Goal: Task Accomplishment & Management: Use online tool/utility

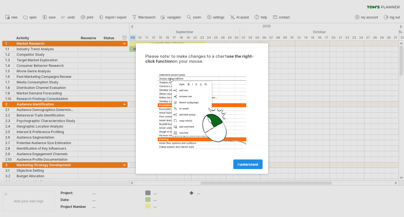
click at [253, 165] on span "I understand" at bounding box center [248, 165] width 20 height 4
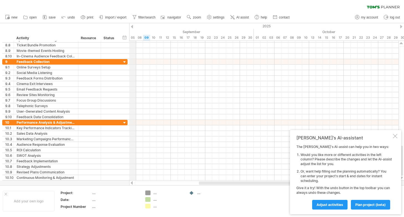
click at [133, 27] on div "2025" at bounding box center [222, 26] width 975 height 6
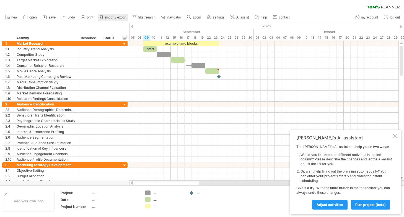
click at [114, 17] on span "import / export" at bounding box center [115, 17] width 21 height 4
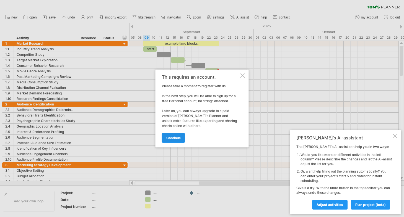
click at [172, 137] on span "continue" at bounding box center [173, 138] width 14 height 4
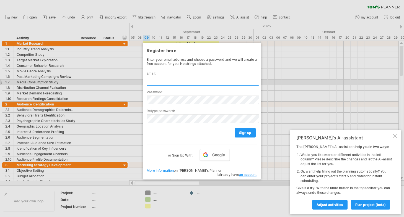
click at [186, 82] on input "text" at bounding box center [203, 81] width 112 height 9
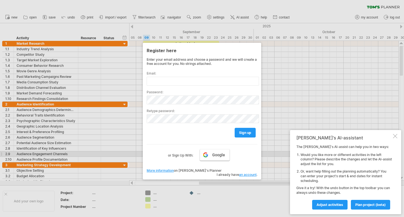
click at [213, 154] on span "Google" at bounding box center [218, 155] width 13 height 4
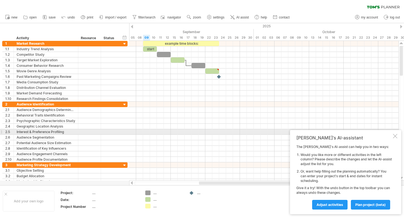
click at [395, 136] on div at bounding box center [395, 136] width 4 height 4
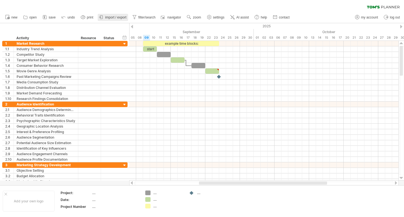
click at [106, 17] on span "import / export" at bounding box center [115, 17] width 21 height 4
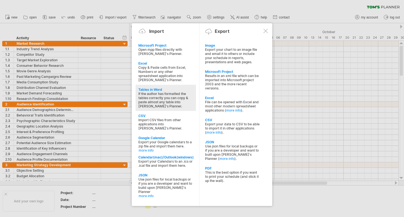
click at [142, 89] on div "Tables in Word" at bounding box center [165, 90] width 55 height 4
type textarea "**********"
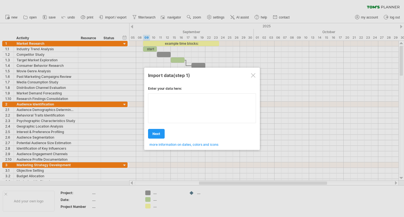
click at [172, 110] on div "Enter your data here: Your data: Weekend days ' mon tue Hide weekend days" at bounding box center [202, 114] width 108 height 64
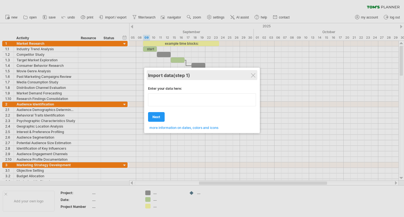
type textarea "**********"
click at [253, 72] on div "Import data (step 1)" at bounding box center [202, 75] width 108 height 10
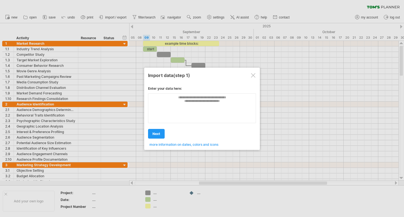
click at [252, 75] on div at bounding box center [253, 75] width 4 height 4
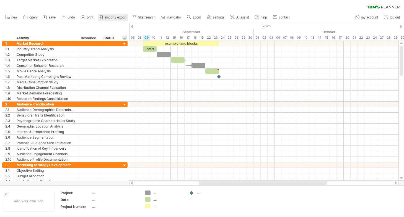
click at [106, 17] on span "import / export" at bounding box center [115, 17] width 21 height 4
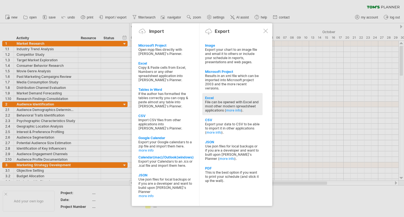
click at [208, 98] on div "Excel" at bounding box center [232, 98] width 55 height 4
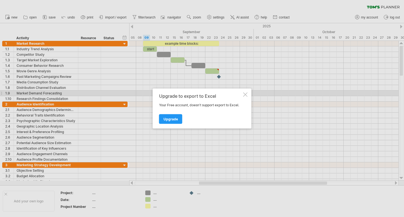
click at [246, 93] on div at bounding box center [245, 95] width 4 height 4
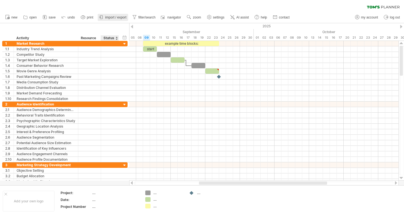
click at [115, 20] on link "import / export" at bounding box center [113, 17] width 30 height 7
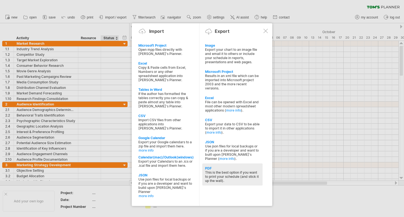
click at [207, 166] on div "PDF" at bounding box center [232, 168] width 55 height 4
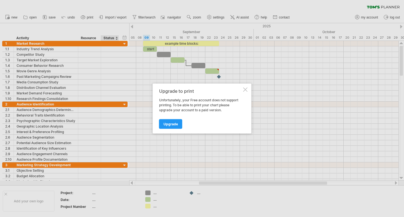
click at [244, 89] on div at bounding box center [245, 90] width 4 height 4
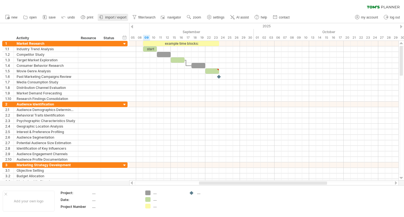
click at [107, 16] on span "import / export" at bounding box center [115, 17] width 21 height 4
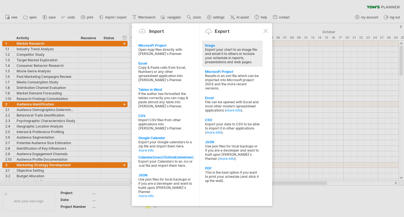
click at [210, 46] on div "Image" at bounding box center [232, 45] width 55 height 4
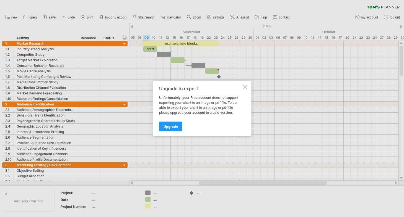
click at [247, 86] on div at bounding box center [245, 87] width 4 height 4
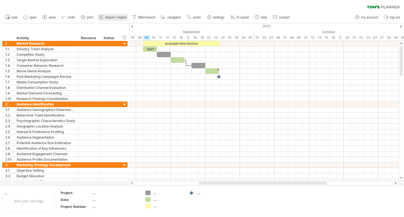
click at [102, 19] on icon at bounding box center [101, 17] width 6 height 6
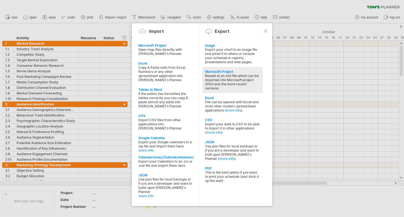
click at [218, 71] on div "Microsoft Project" at bounding box center [232, 72] width 55 height 4
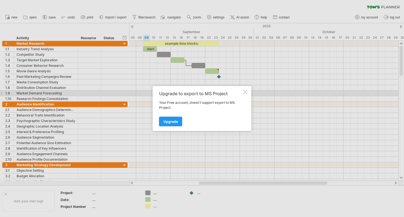
click at [249, 94] on div "Upgrade to export to MS Project Your Free account, doesn't support export to MS…" at bounding box center [202, 108] width 99 height 45
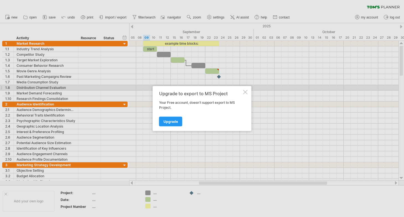
click at [248, 89] on div "Upgrade to export to MS Project Your Free account, doesn't support export to MS…" at bounding box center [202, 108] width 99 height 45
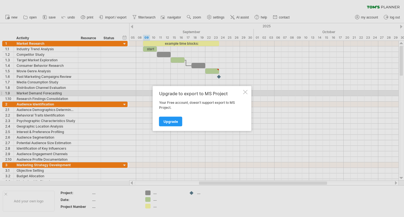
click at [246, 93] on div at bounding box center [245, 92] width 4 height 4
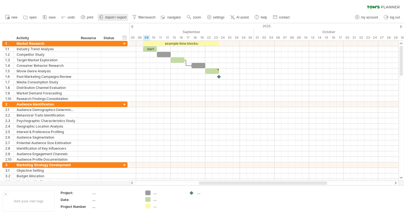
click at [116, 15] on link "import / export" at bounding box center [113, 17] width 30 height 7
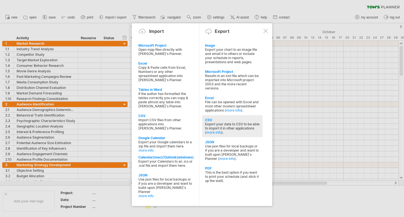
click at [210, 118] on div "CSV" at bounding box center [232, 120] width 55 height 4
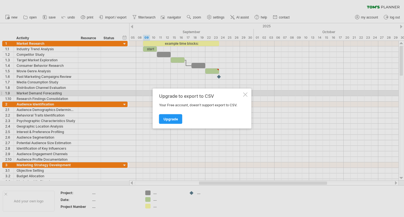
click at [245, 95] on div at bounding box center [245, 95] width 4 height 4
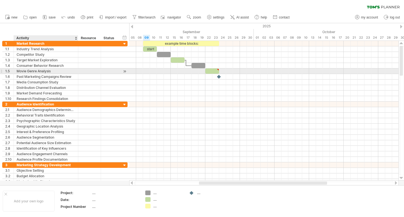
drag, startPoint x: 4, startPoint y: 35, endPoint x: 53, endPoint y: 71, distance: 60.9
click at [53, 71] on div "Trying to reach [DOMAIN_NAME] Connected again... 0% clear filter new 1" at bounding box center [202, 108] width 404 height 217
